Goal: Navigation & Orientation: Find specific page/section

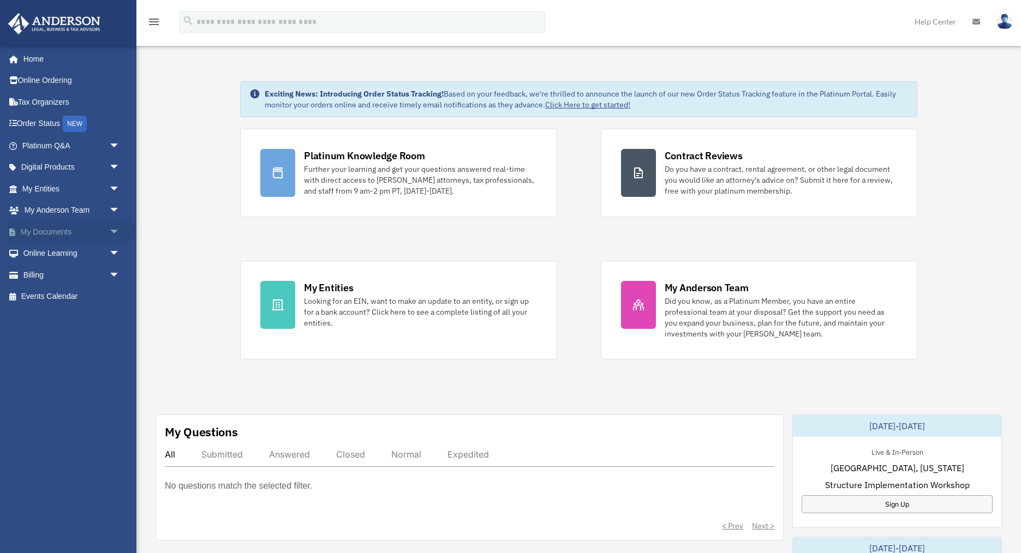
click at [71, 230] on link "My Documents arrow_drop_down" at bounding box center [72, 232] width 129 height 22
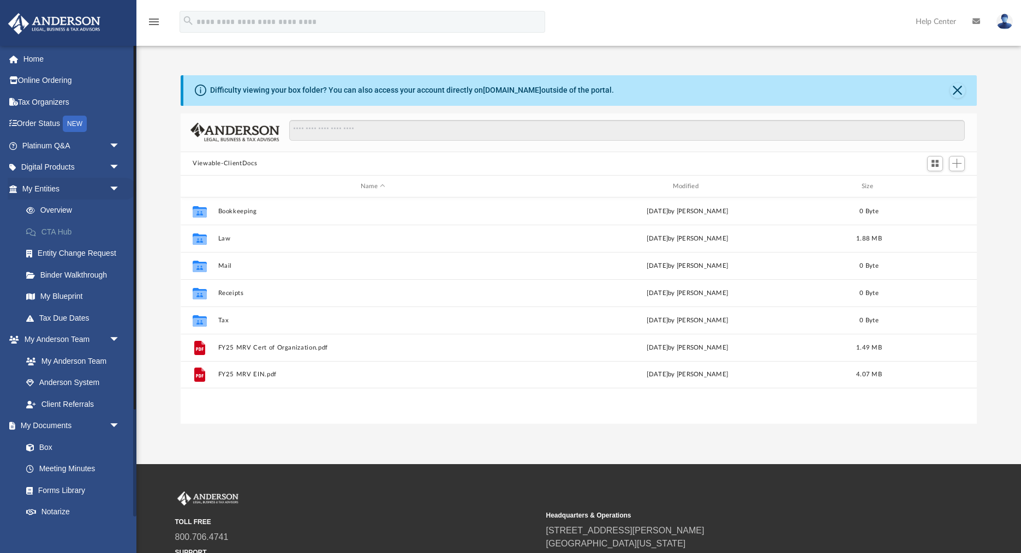
scroll to position [248, 796]
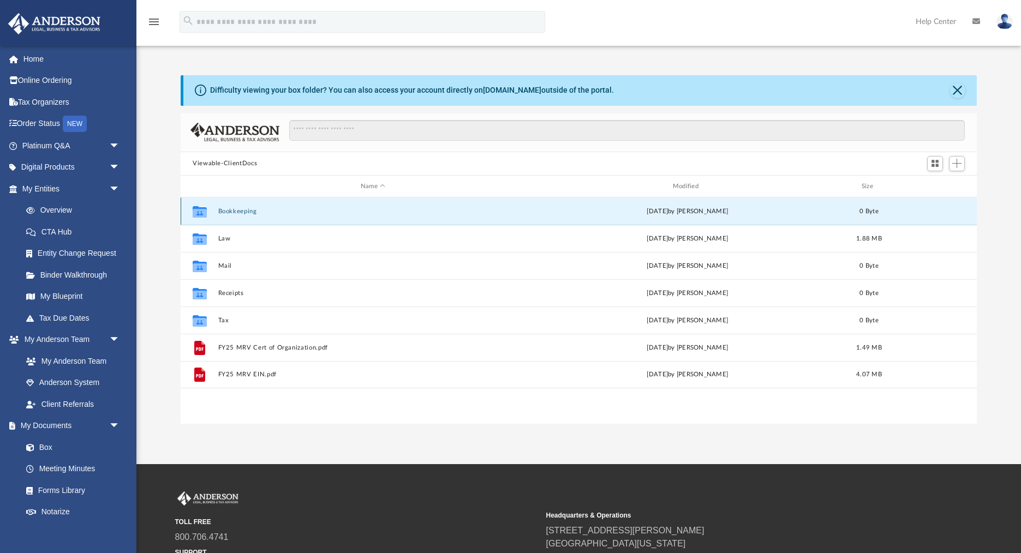
click at [288, 208] on button "Bookkeeping" at bounding box center [373, 211] width 310 height 7
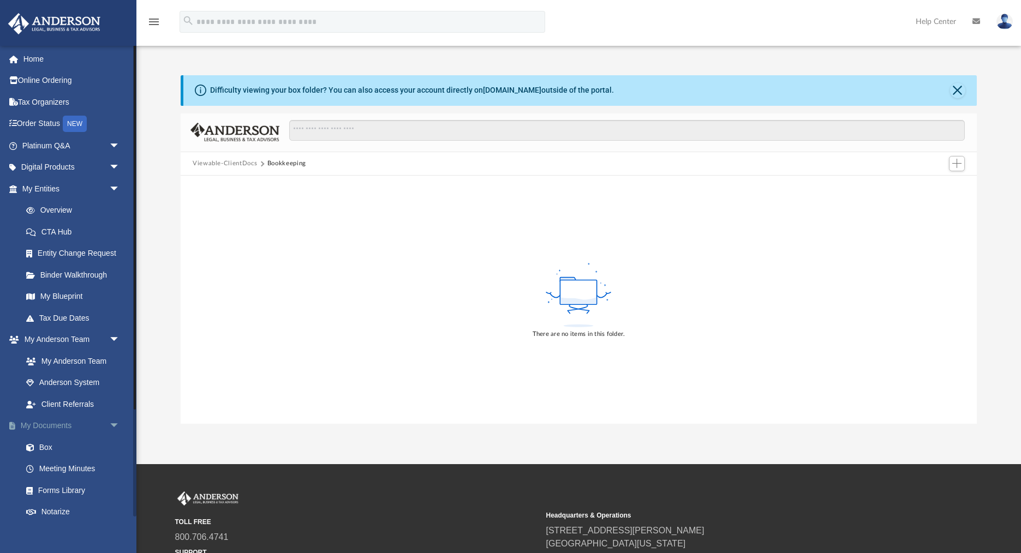
click at [59, 422] on link "My Documents arrow_drop_down" at bounding box center [72, 426] width 129 height 22
click at [40, 447] on link "Box" at bounding box center [75, 448] width 121 height 22
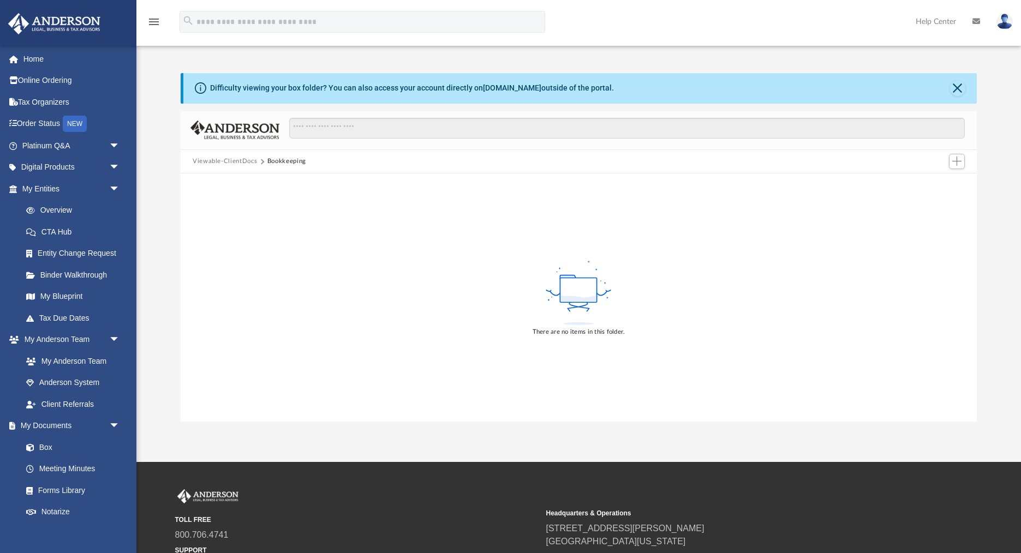
click at [230, 162] on button "Viewable-ClientDocs" at bounding box center [225, 162] width 64 height 10
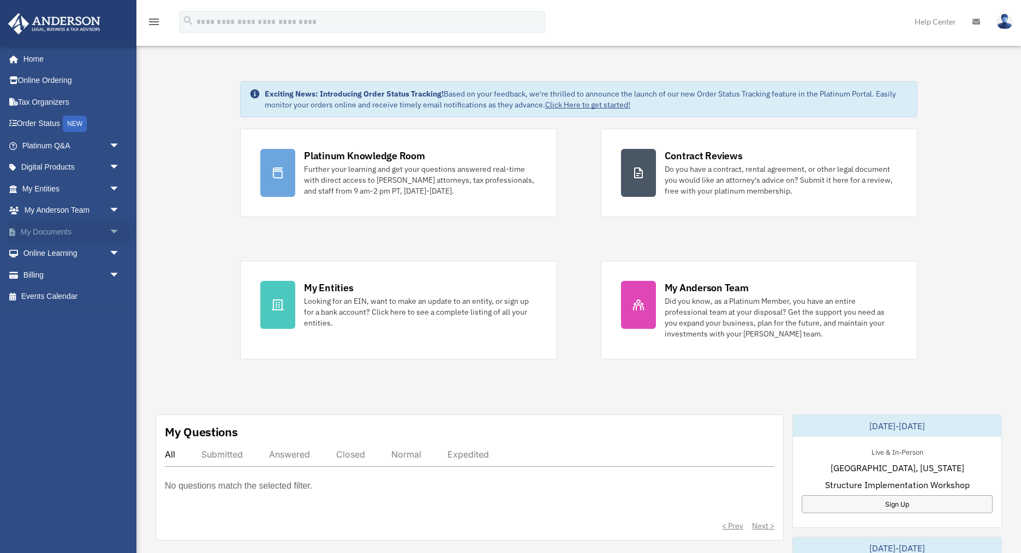
click at [52, 230] on link "My Documents arrow_drop_down" at bounding box center [72, 232] width 129 height 22
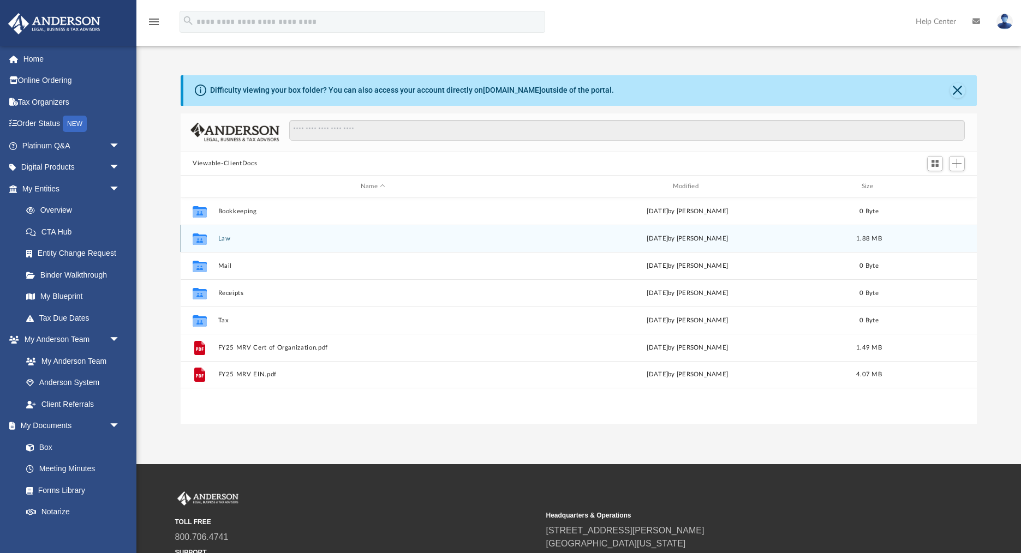
scroll to position [248, 796]
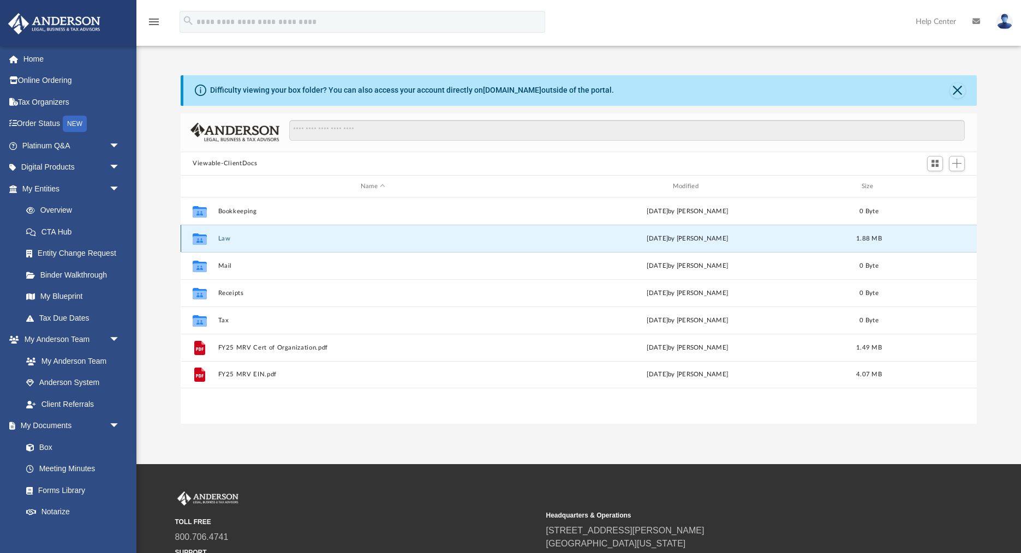
click at [220, 237] on button "Law" at bounding box center [373, 238] width 310 height 7
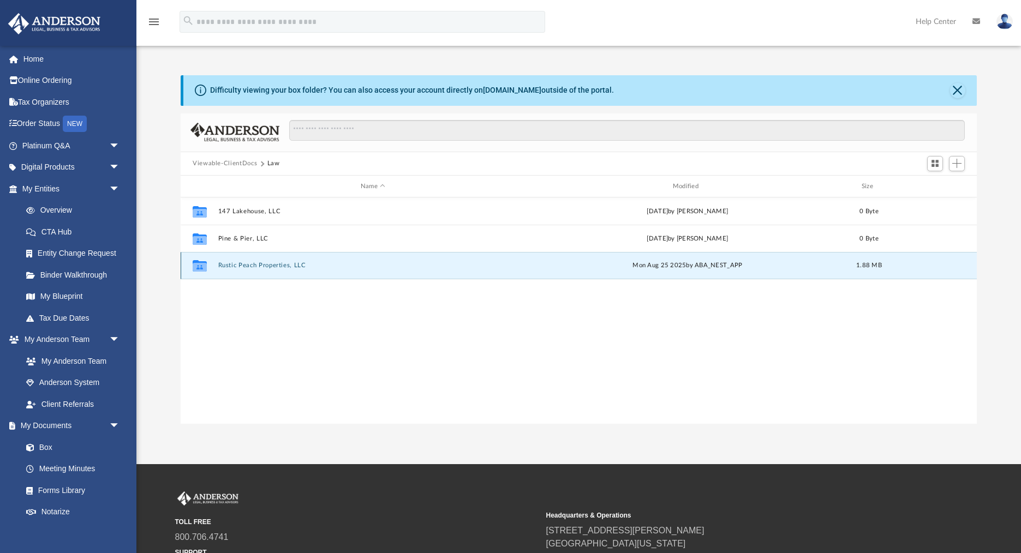
click at [252, 265] on button "Rustic Peach Properties, LLC" at bounding box center [373, 265] width 310 height 7
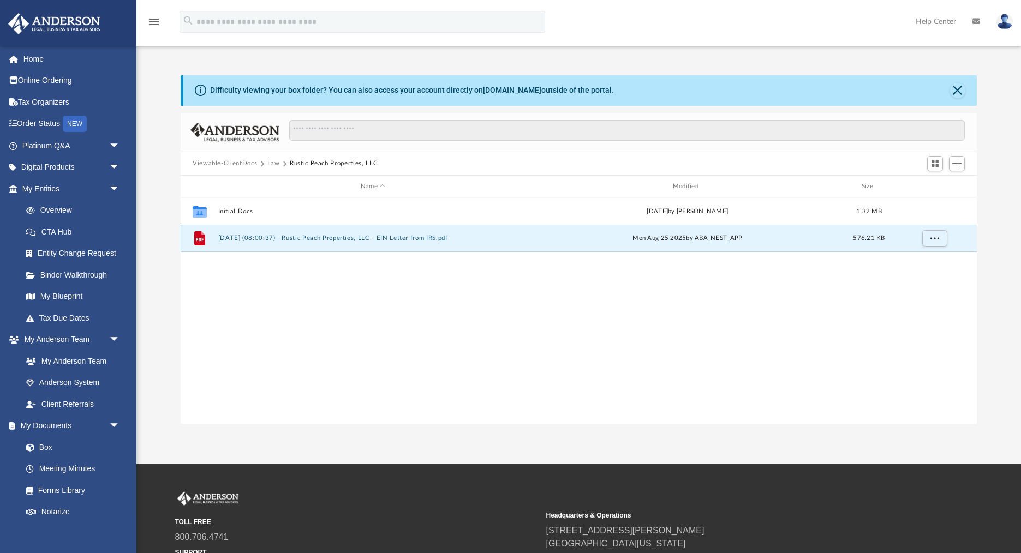
click at [252, 237] on button "2025.08.25 (08:00:37) - Rustic Peach Properties, LLC - EIN Letter from IRS.pdf" at bounding box center [373, 238] width 310 height 7
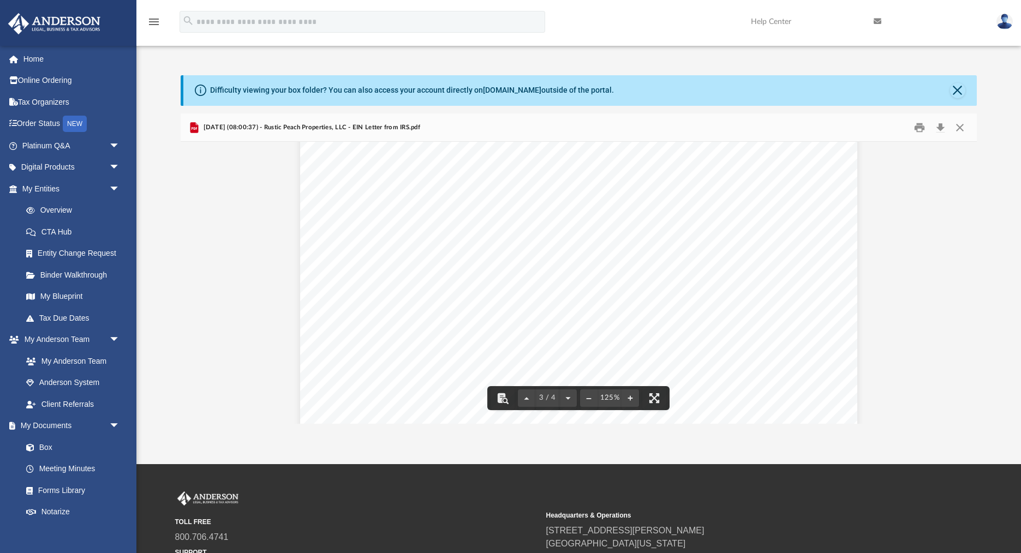
scroll to position [1524, 0]
click at [915, 130] on button "Print" at bounding box center [920, 127] width 22 height 17
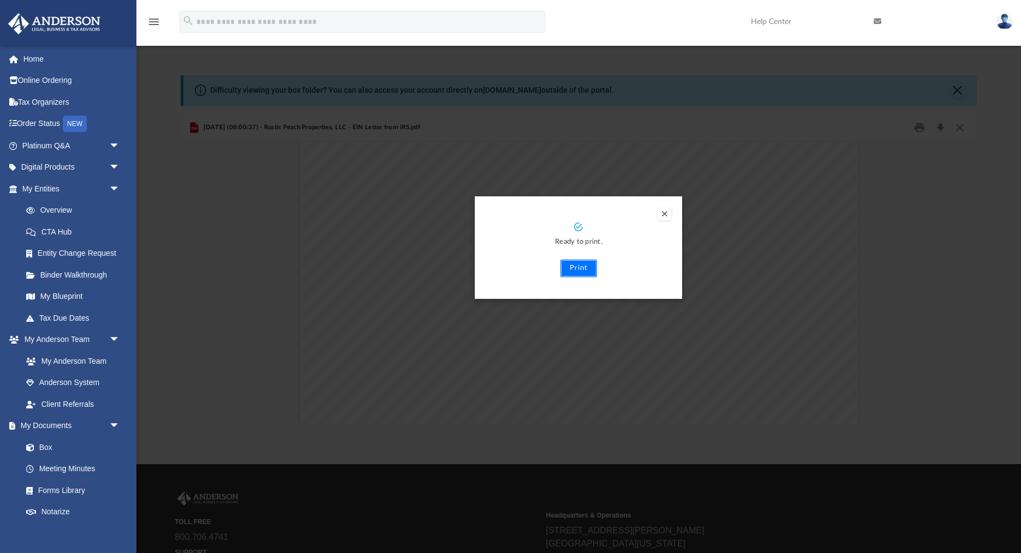
click at [580, 268] on button "Print" at bounding box center [578, 268] width 37 height 17
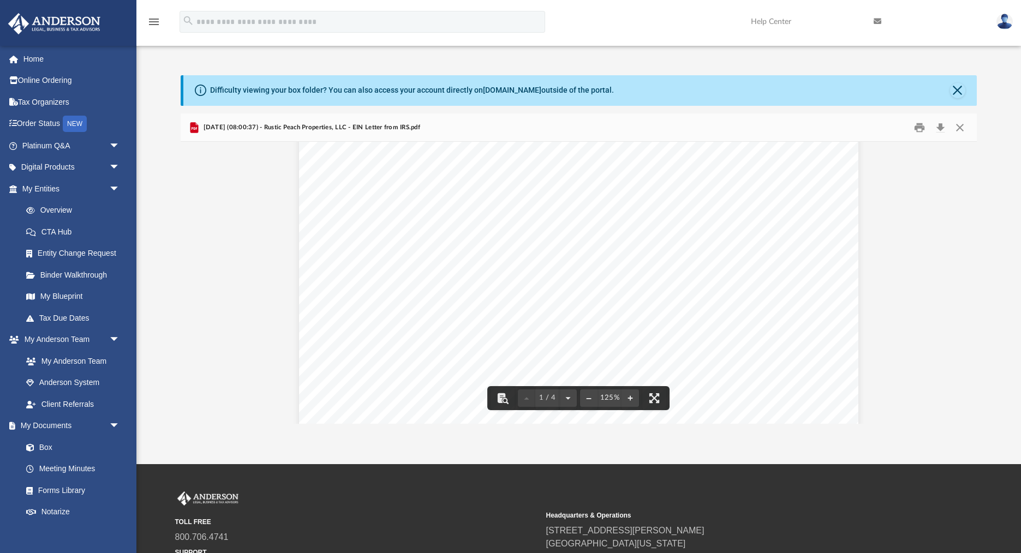
scroll to position [0, 0]
click at [962, 126] on button "Close" at bounding box center [960, 127] width 20 height 17
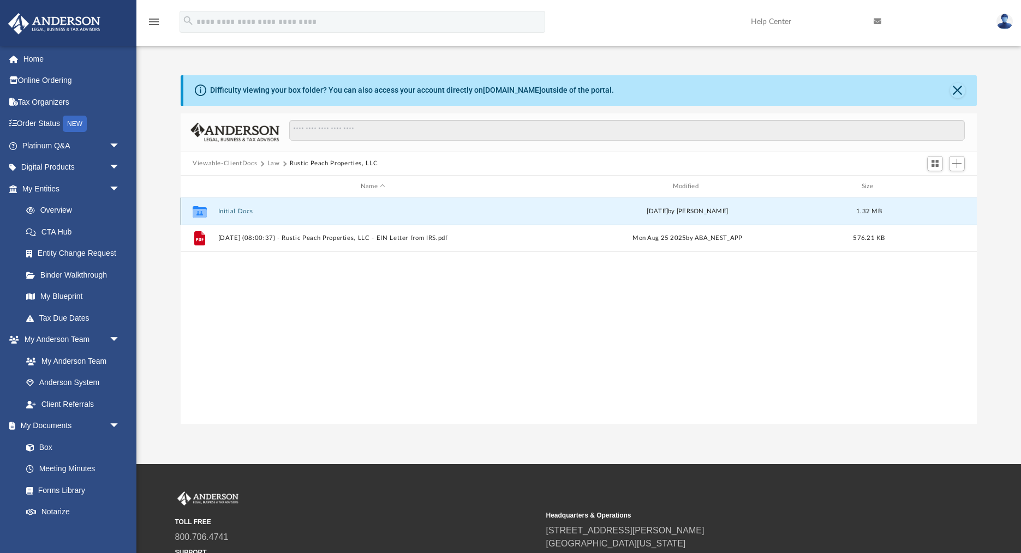
click at [338, 210] on button "Initial Docs" at bounding box center [373, 211] width 310 height 7
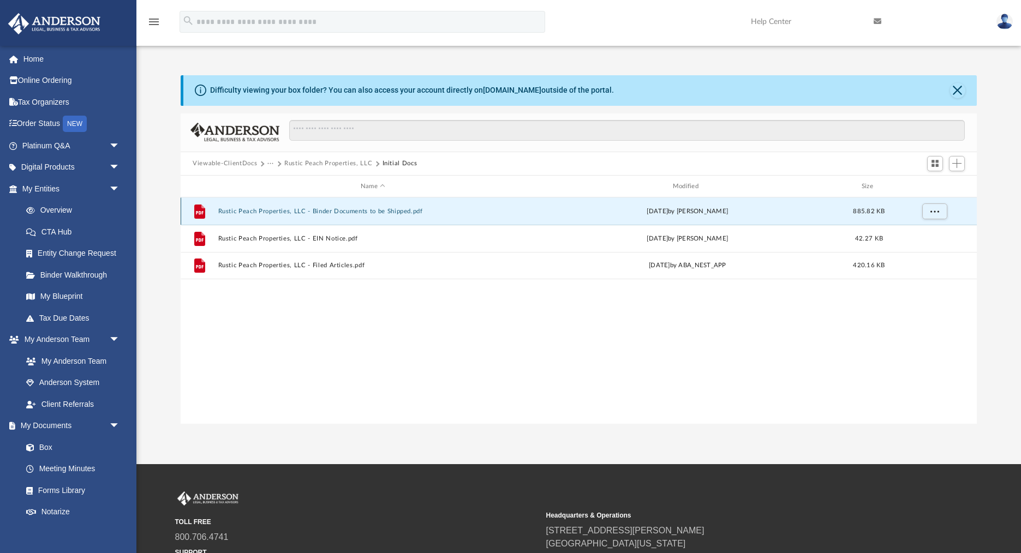
click at [361, 211] on button "Rustic Peach Properties, LLC - Binder Documents to be Shipped.pdf" at bounding box center [373, 211] width 310 height 7
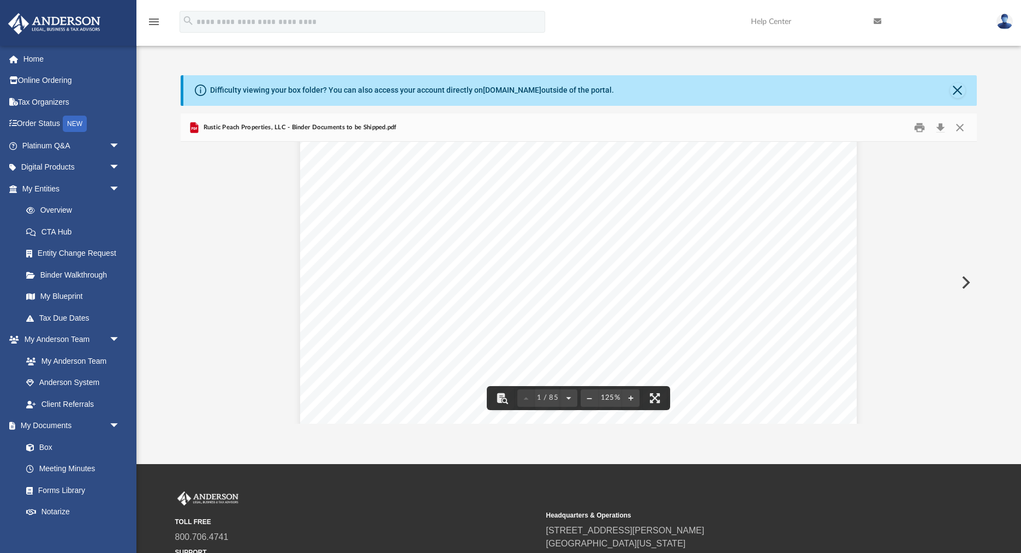
scroll to position [247, 0]
click at [960, 91] on button "Close" at bounding box center [957, 90] width 15 height 15
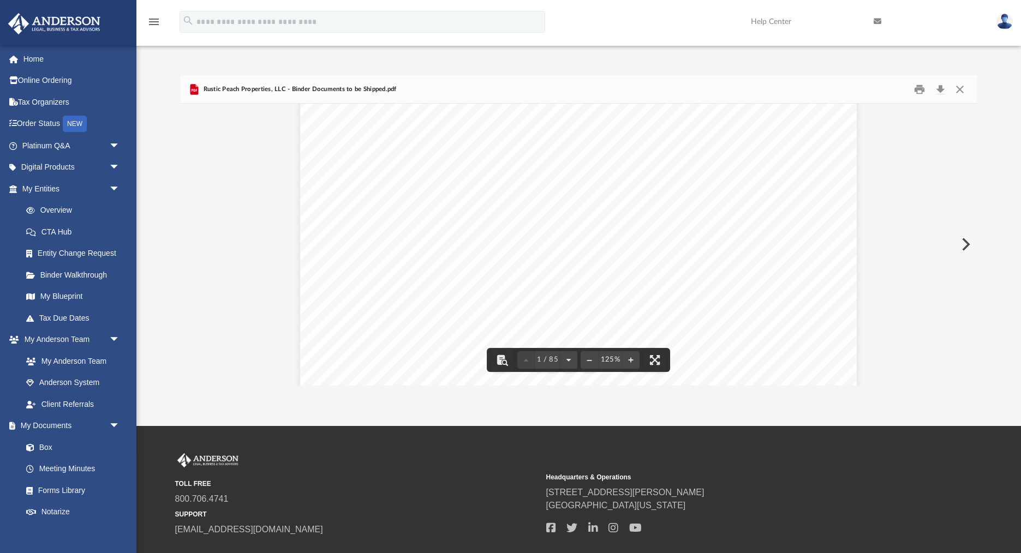
scroll to position [229, 0]
click at [958, 91] on button "Close" at bounding box center [960, 89] width 20 height 17
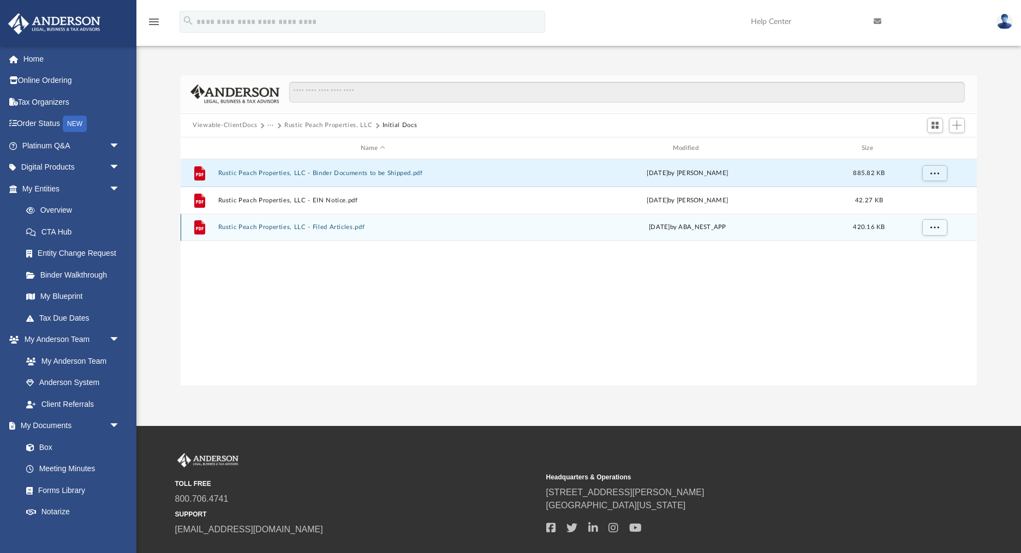
click at [279, 225] on button "Rustic Peach Properties, LLC - Filed Articles.pdf" at bounding box center [373, 227] width 310 height 7
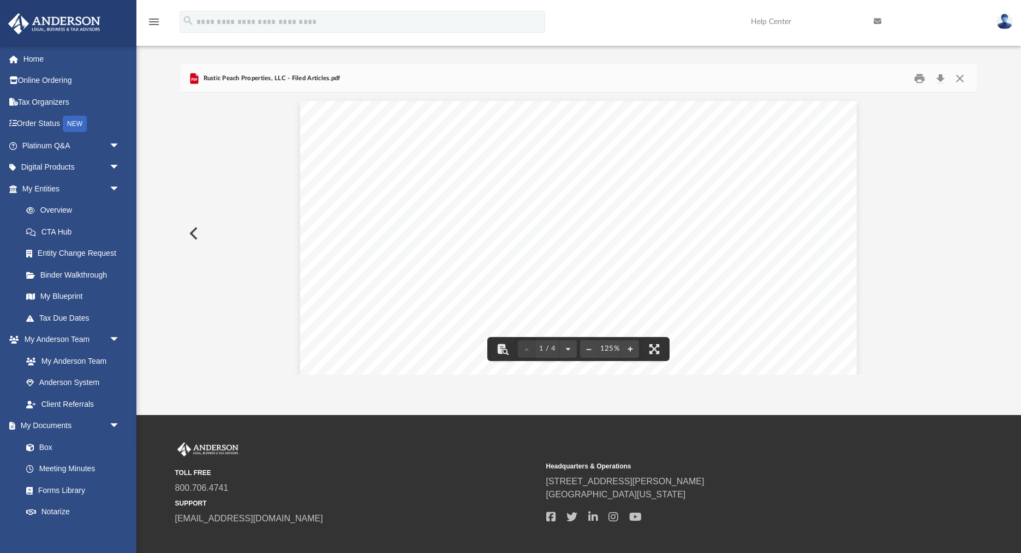
scroll to position [0, 0]
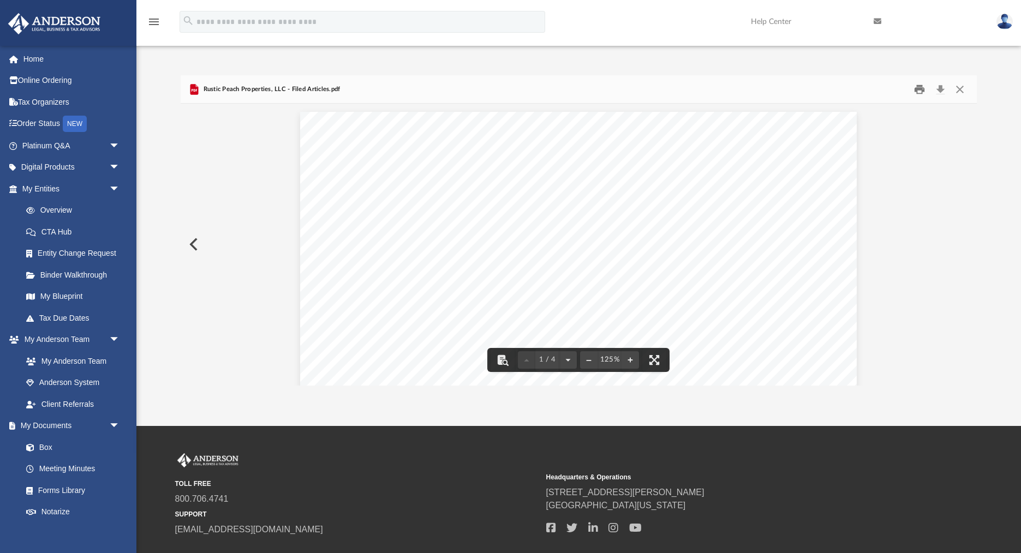
click at [918, 89] on button "Print" at bounding box center [920, 89] width 22 height 17
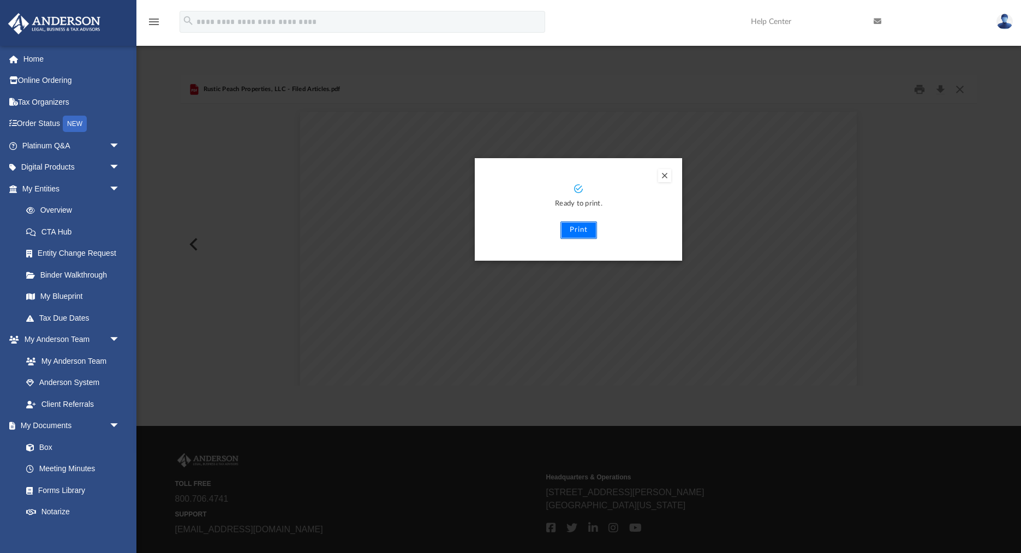
click at [578, 229] on button "Print" at bounding box center [578, 230] width 37 height 17
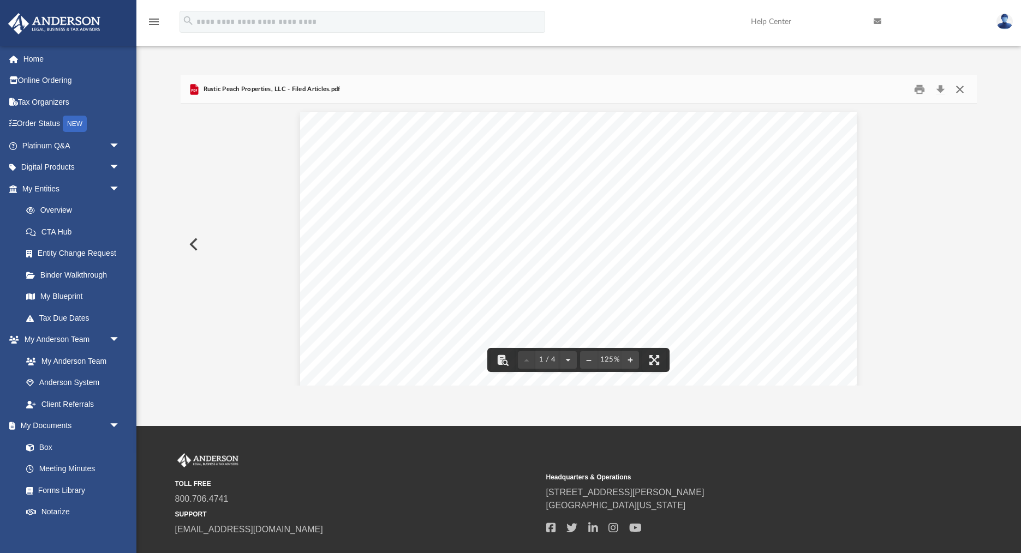
click at [963, 87] on button "Close" at bounding box center [960, 89] width 20 height 17
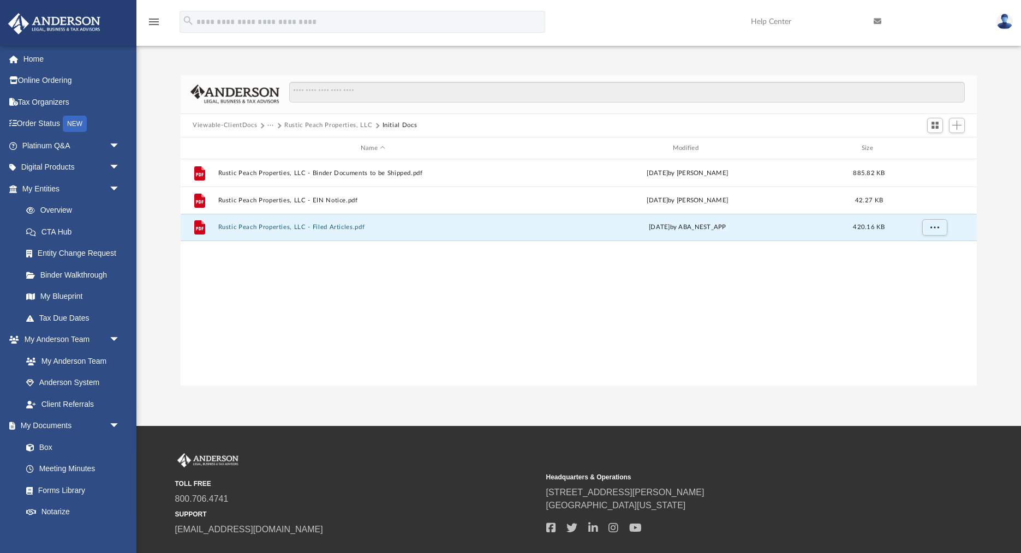
click at [244, 125] on button "Viewable-ClientDocs" at bounding box center [225, 126] width 64 height 10
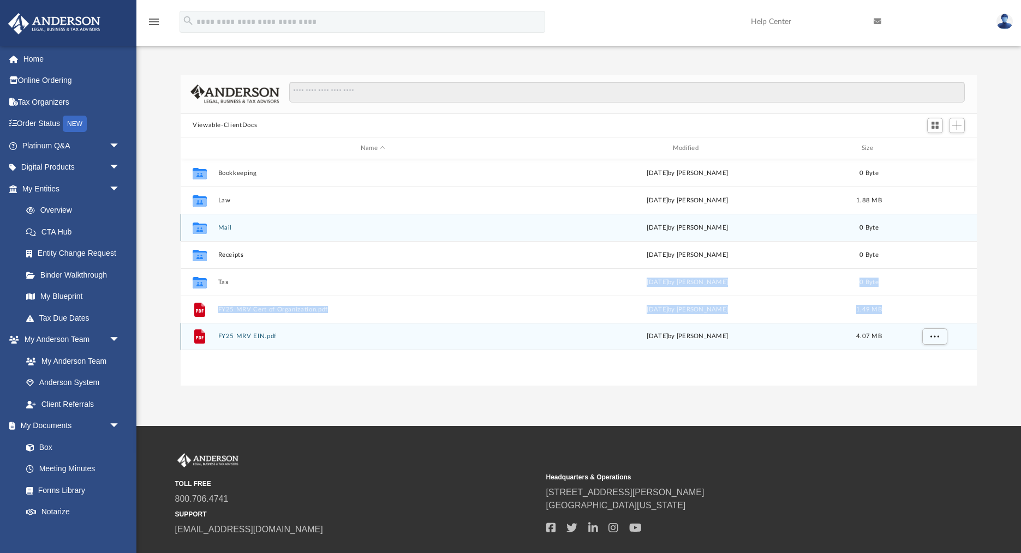
drag, startPoint x: 399, startPoint y: 330, endPoint x: 409, endPoint y: 225, distance: 105.7
click at [404, 256] on div "Collaborated Folder Bookkeeping Tue Jul 22 2025 by Charles Rogler 0 Byte Collab…" at bounding box center [579, 254] width 796 height 191
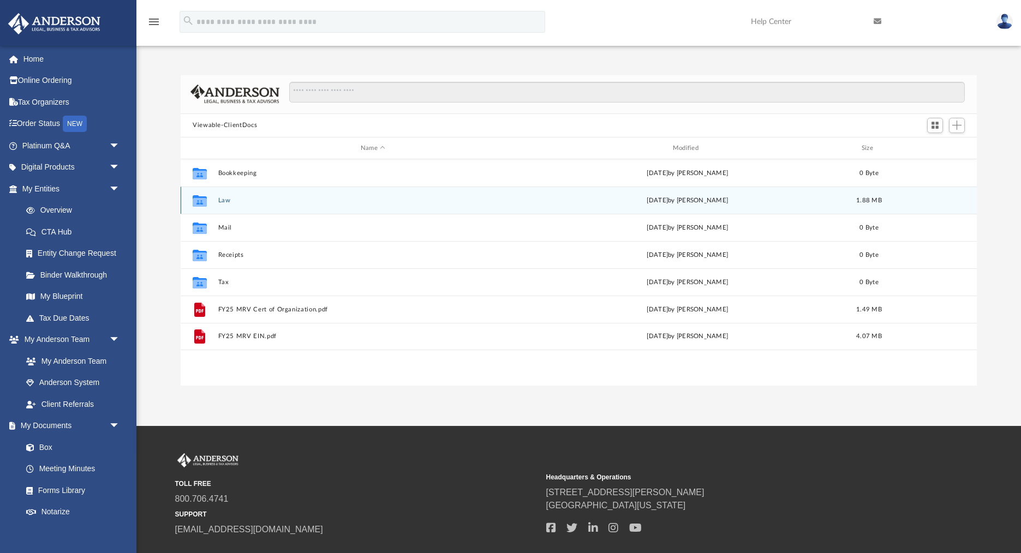
click at [415, 207] on div "Collaborated Folder Law Fri Aug 29 2025 by Amber Johnson 1.88 MB" at bounding box center [579, 200] width 796 height 27
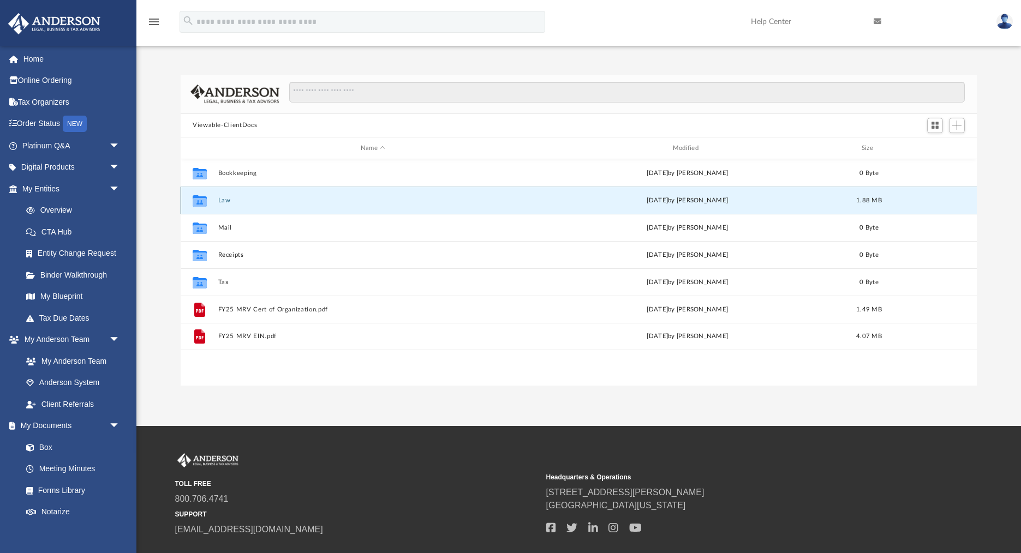
click at [242, 199] on button "Law" at bounding box center [373, 200] width 310 height 7
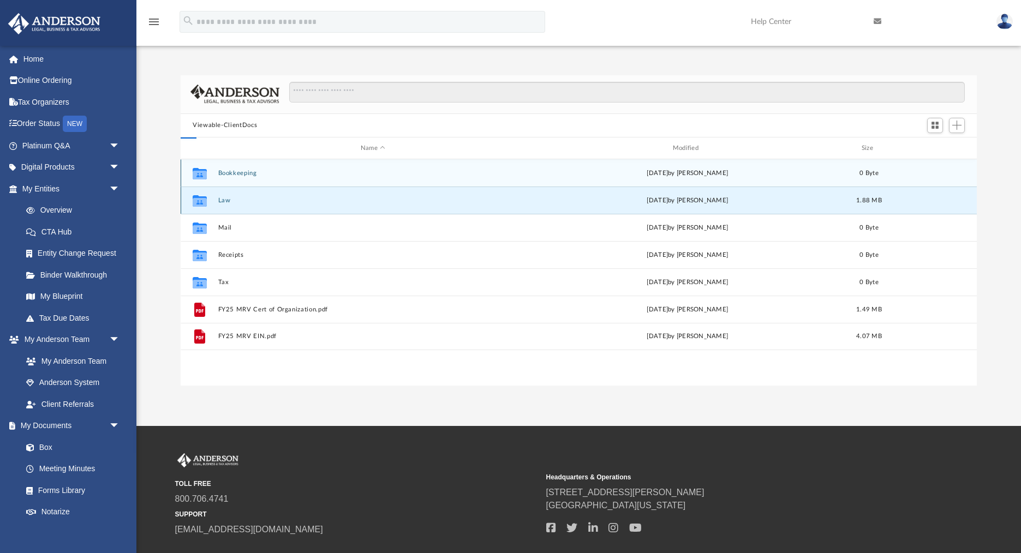
click at [242, 199] on button "Law" at bounding box center [373, 200] width 310 height 7
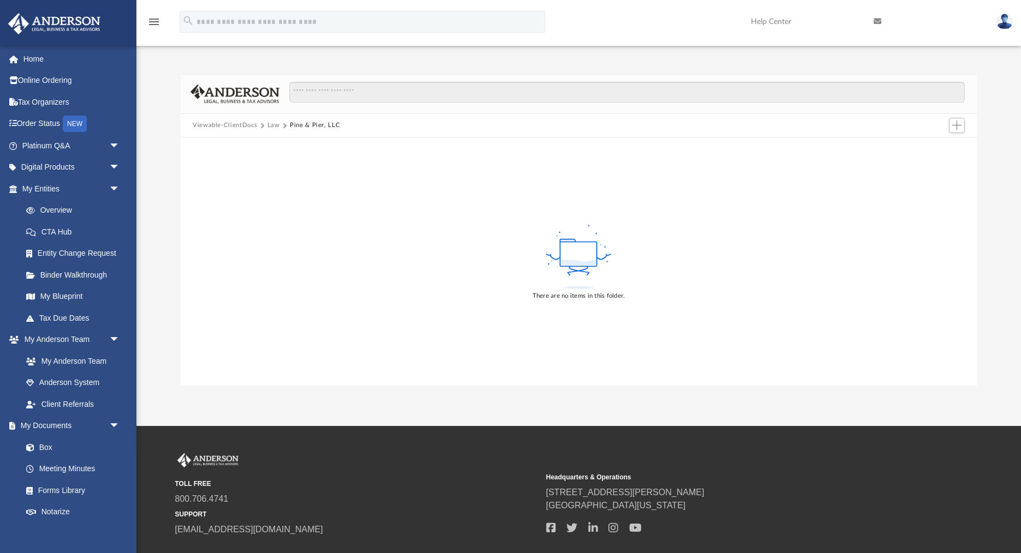
click at [273, 126] on button "Law" at bounding box center [273, 126] width 13 height 10
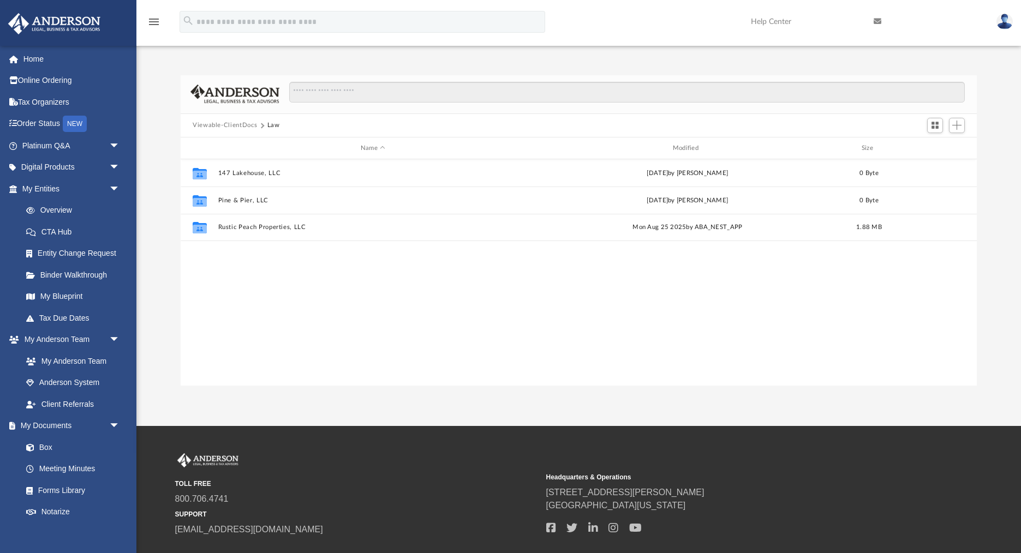
scroll to position [248, 796]
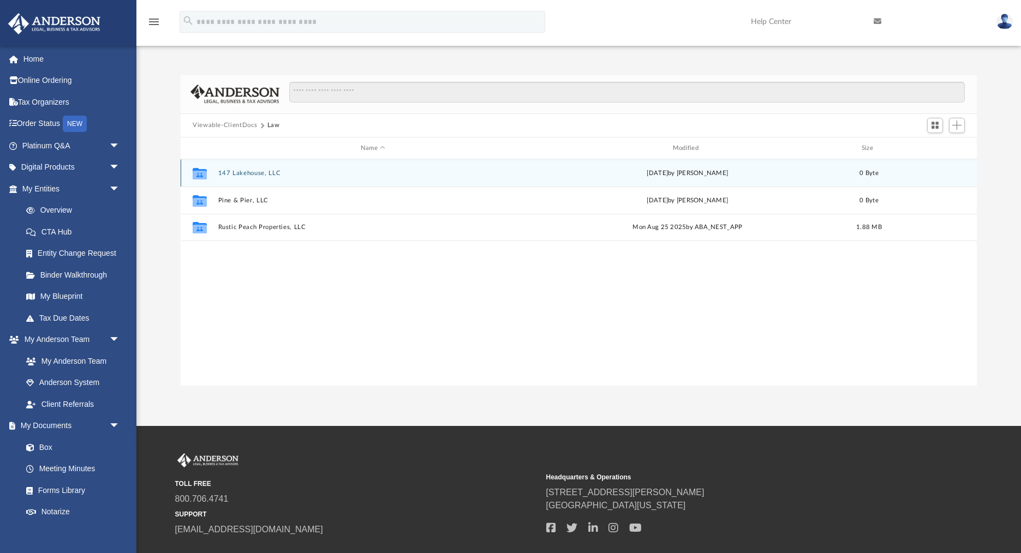
click at [246, 171] on button "147 Lakehouse, LLC" at bounding box center [373, 173] width 310 height 7
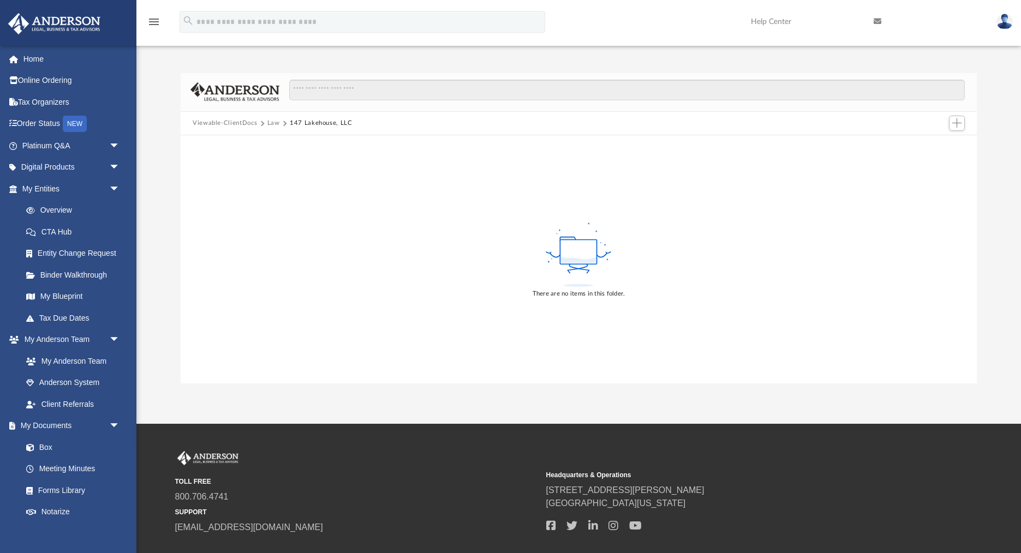
scroll to position [1, 0]
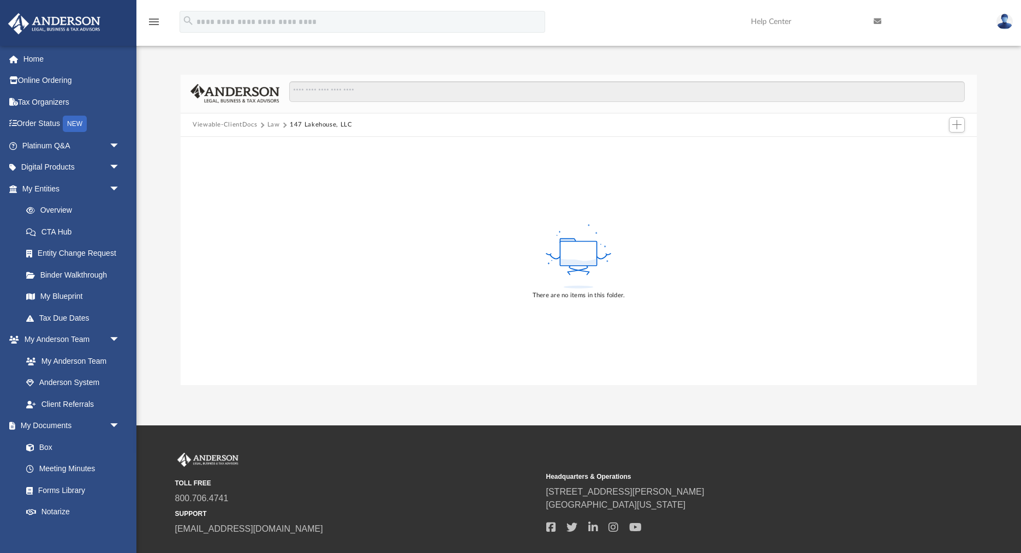
click at [268, 126] on button "Law" at bounding box center [273, 125] width 13 height 10
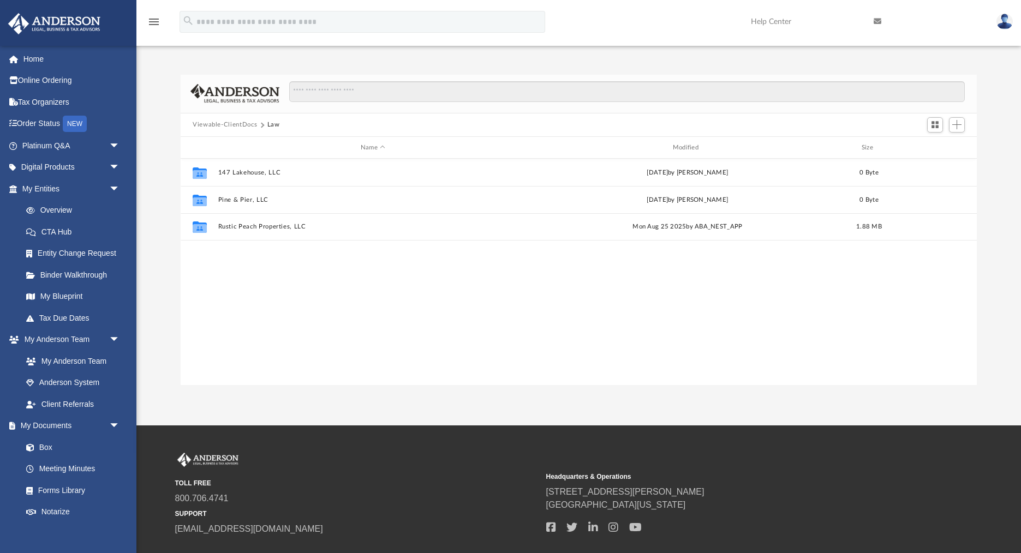
scroll to position [248, 796]
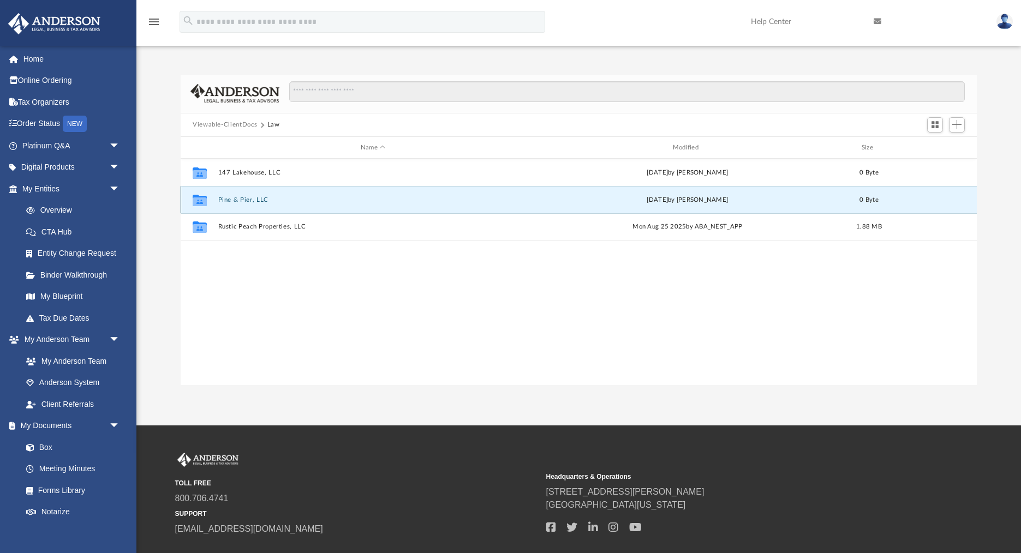
click at [233, 200] on button "Pine & Pier, LLC" at bounding box center [373, 199] width 310 height 7
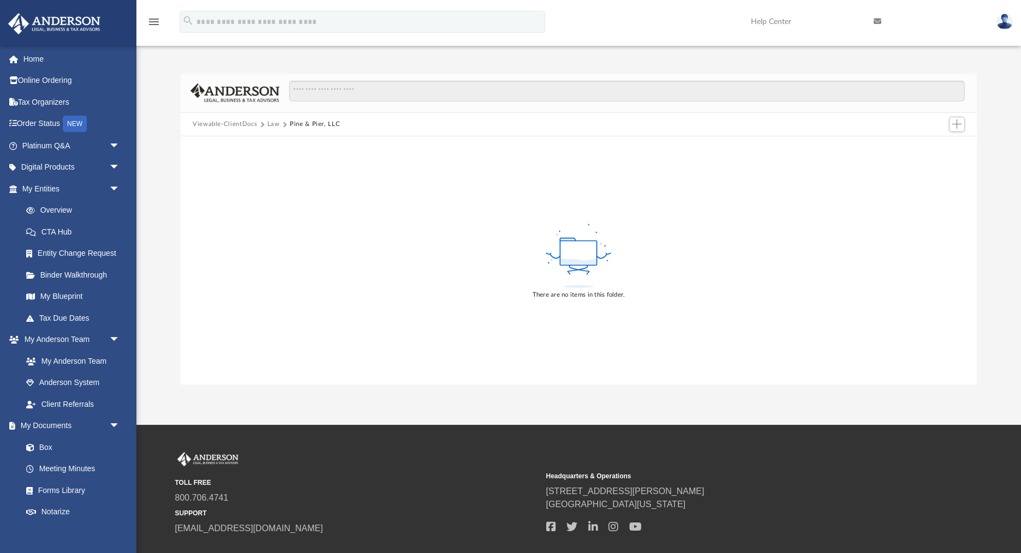
click at [272, 124] on button "Law" at bounding box center [273, 125] width 13 height 10
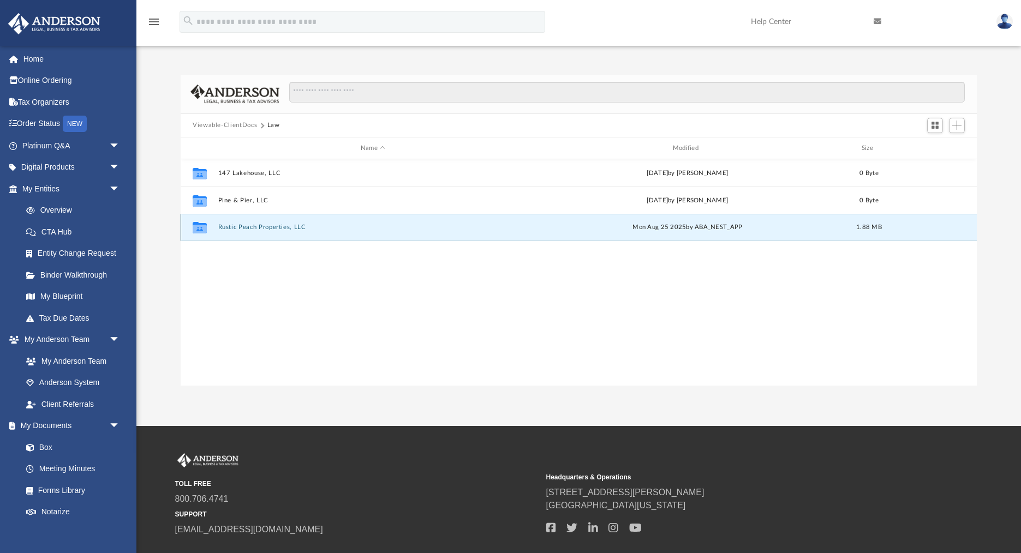
click at [274, 228] on button "Rustic Peach Properties, LLC" at bounding box center [373, 227] width 310 height 7
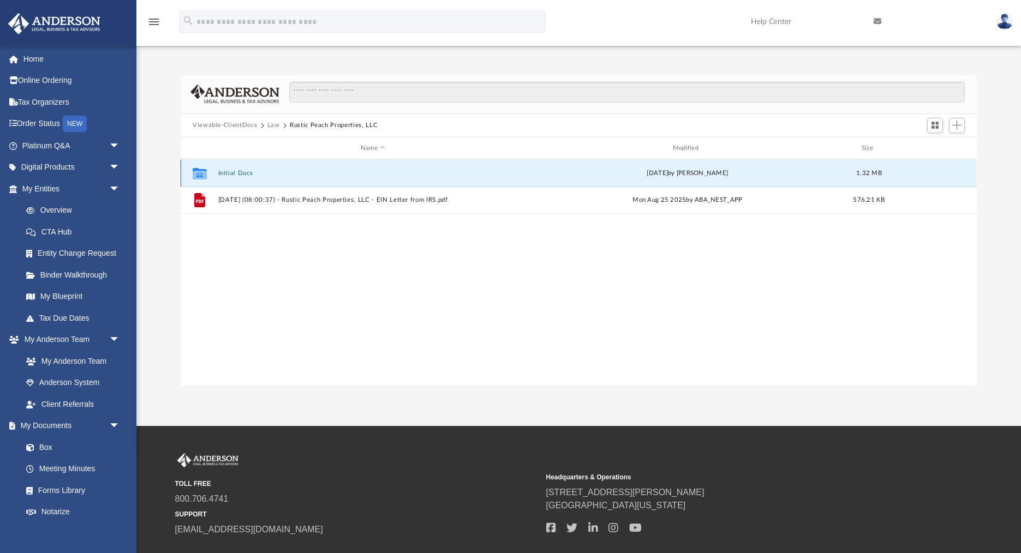
click at [243, 174] on button "Initial Docs" at bounding box center [373, 173] width 310 height 7
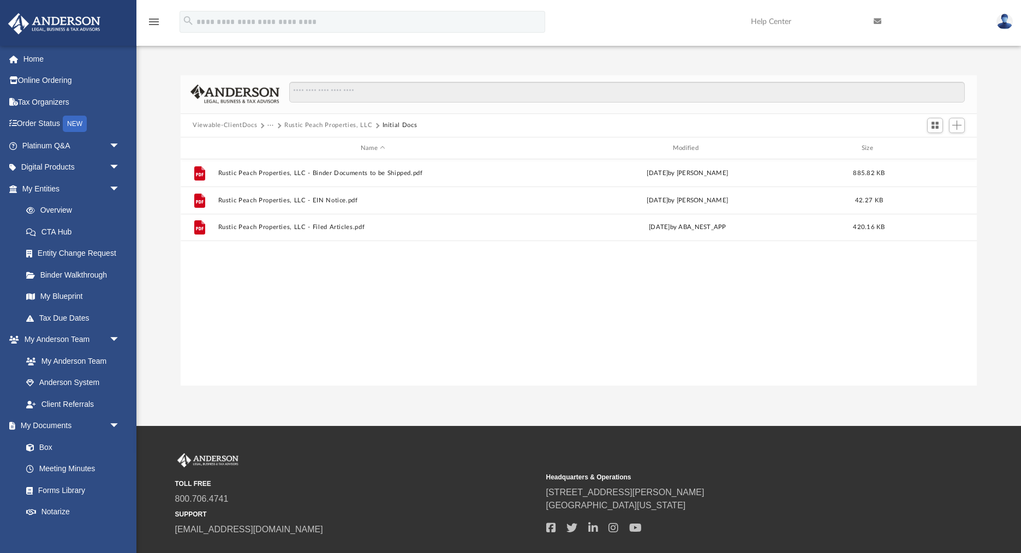
click at [252, 126] on button "Viewable-ClientDocs" at bounding box center [225, 126] width 64 height 10
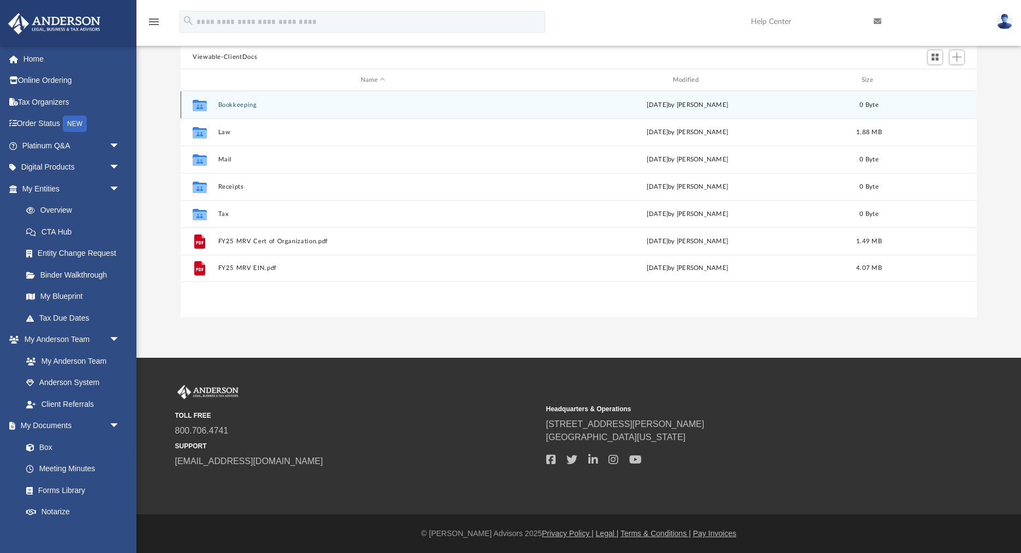
scroll to position [0, 0]
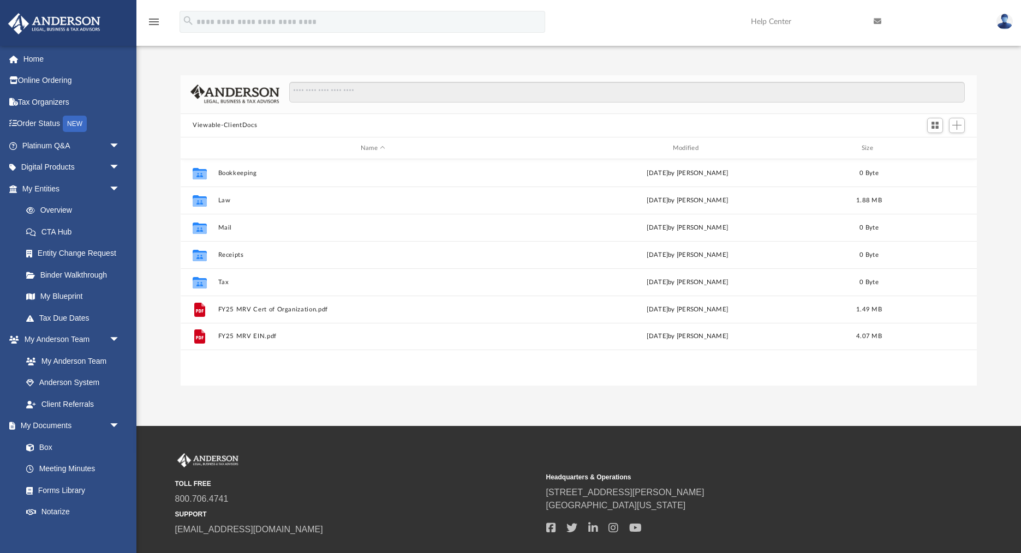
click at [1002, 21] on img at bounding box center [1004, 22] width 16 height 16
